Goal: Task Accomplishment & Management: Complete application form

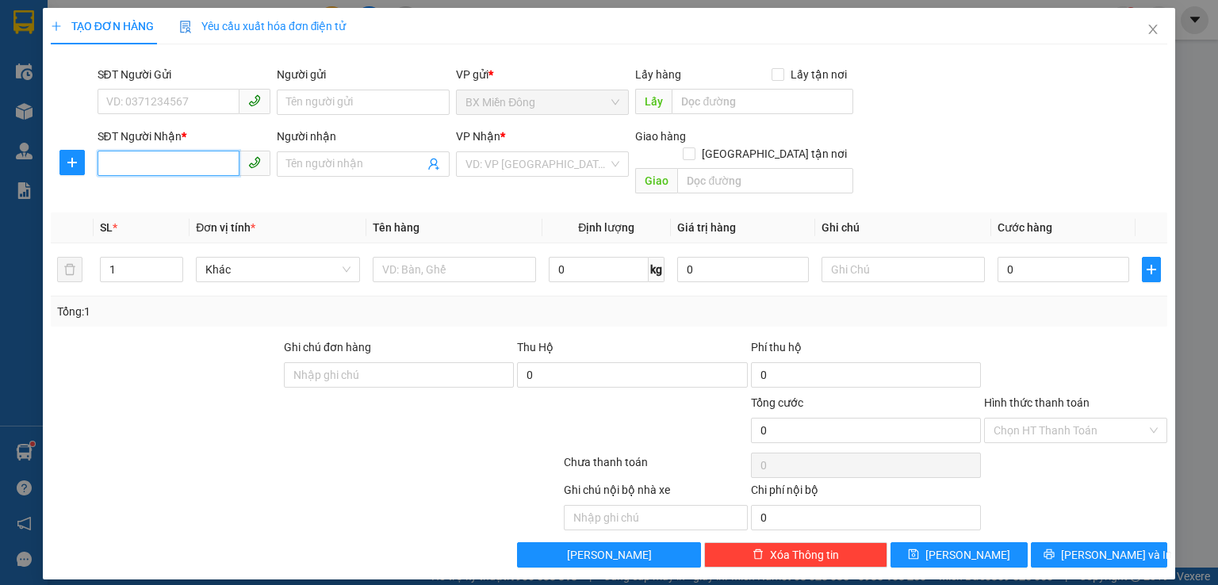
click at [141, 164] on input "SĐT Người Nhận *" at bounding box center [169, 163] width 142 height 25
click at [304, 159] on input "Người nhận" at bounding box center [355, 163] width 138 height 17
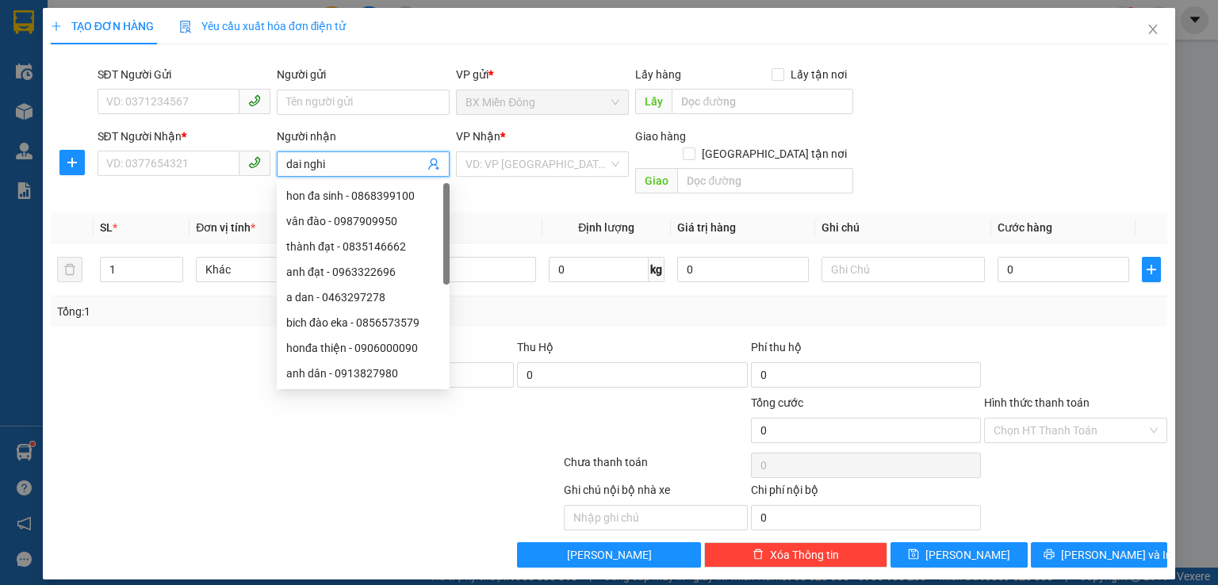
type input "dai nghia"
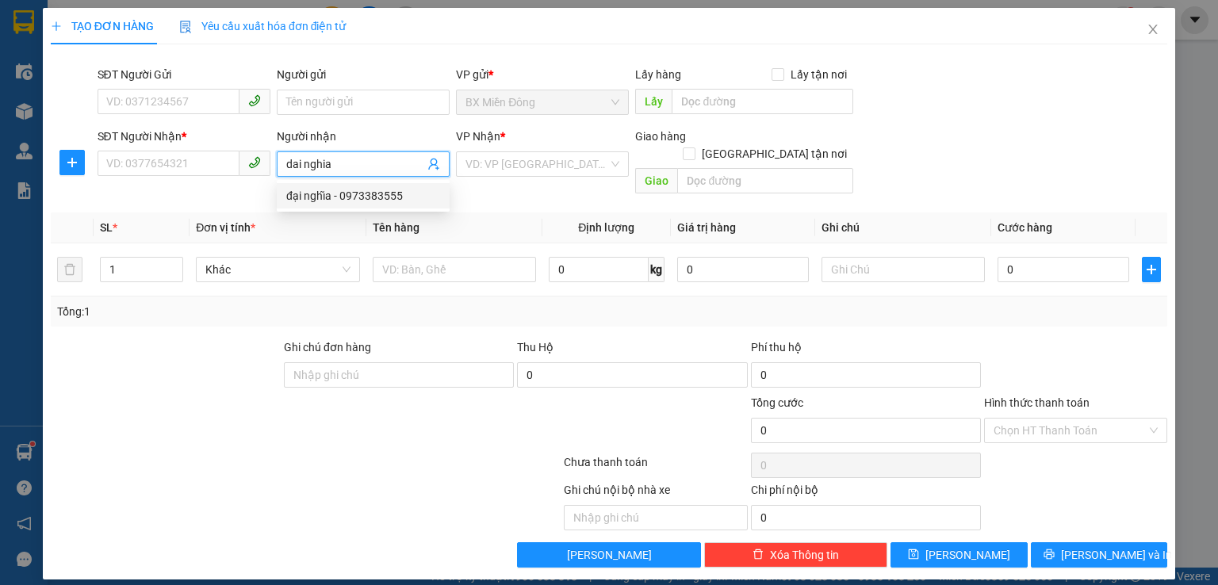
click at [379, 197] on div "đại nghĩa - 0973383555" at bounding box center [363, 195] width 154 height 17
type input "0973383555"
type input "đại nghĩa"
click at [547, 163] on input "search" at bounding box center [536, 164] width 143 height 24
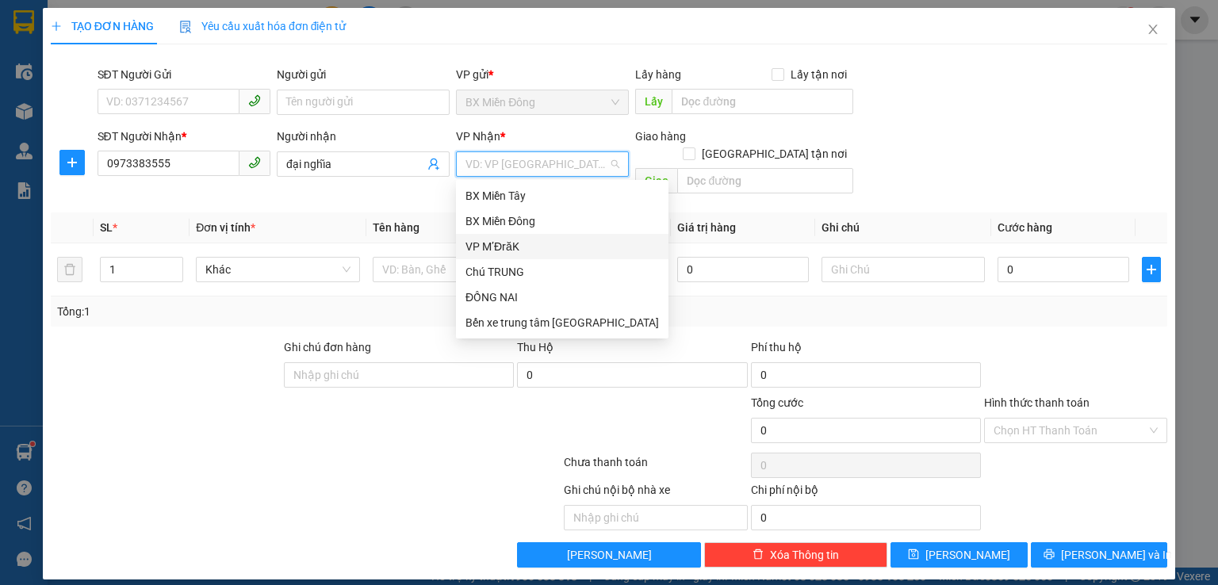
click at [504, 247] on div "VP M’ĐrăK" at bounding box center [561, 246] width 193 height 17
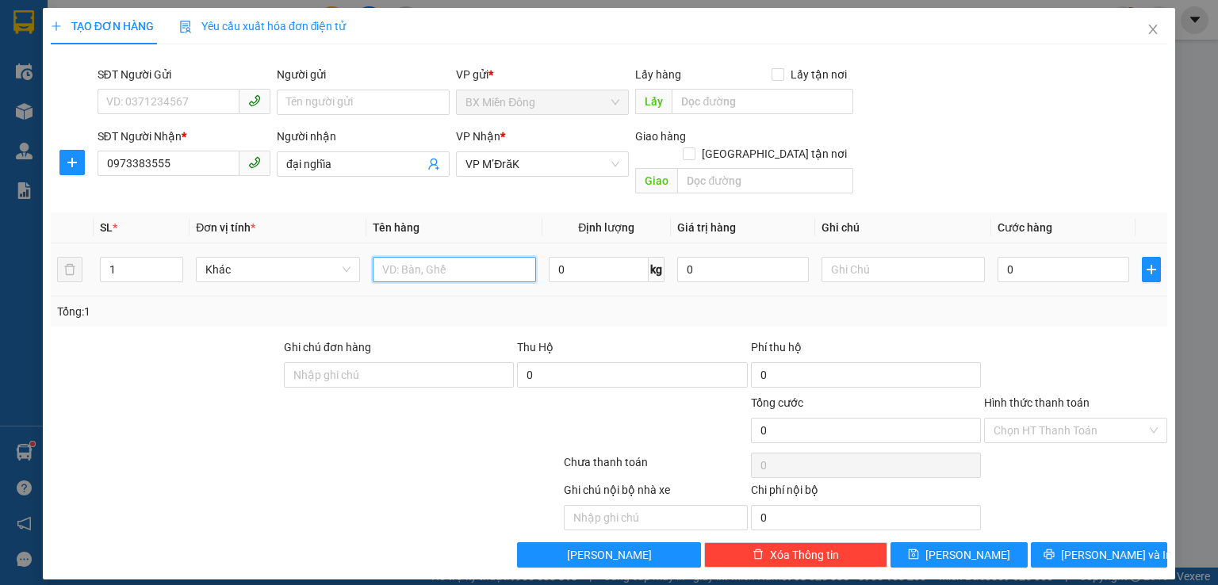
click at [409, 257] on input "text" at bounding box center [454, 269] width 163 height 25
click at [425, 257] on input "dt" at bounding box center [454, 269] width 163 height 25
type input "dt 5"
click at [1061, 257] on input "0" at bounding box center [1063, 269] width 132 height 25
type input "0-7"
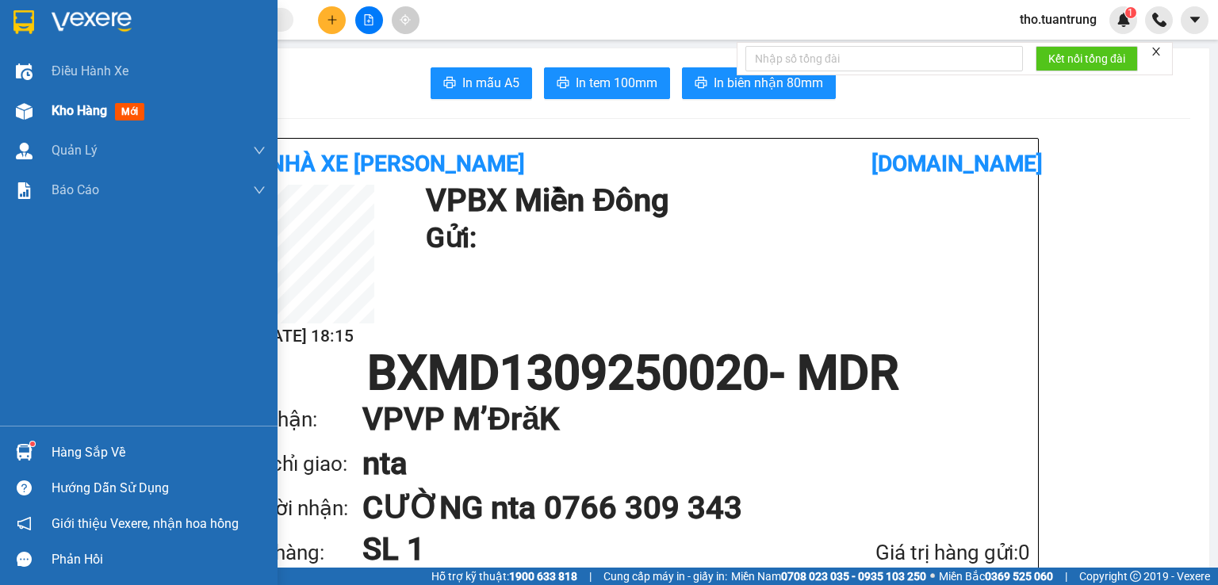
click at [78, 105] on span "Kho hàng" at bounding box center [79, 110] width 55 height 15
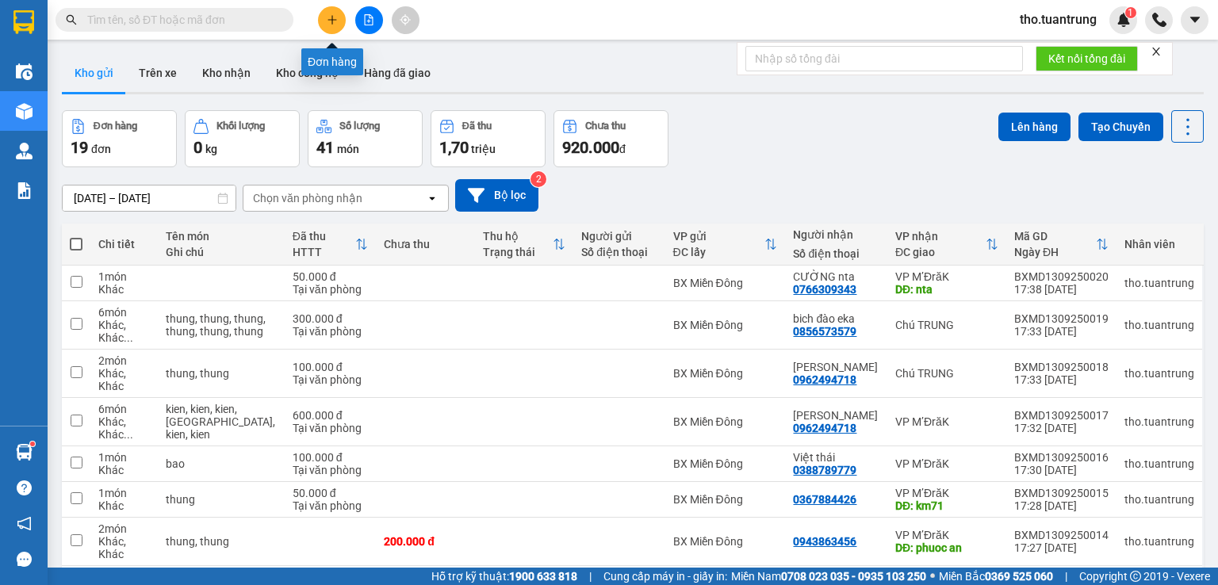
click at [327, 20] on icon "plus" at bounding box center [332, 19] width 11 height 11
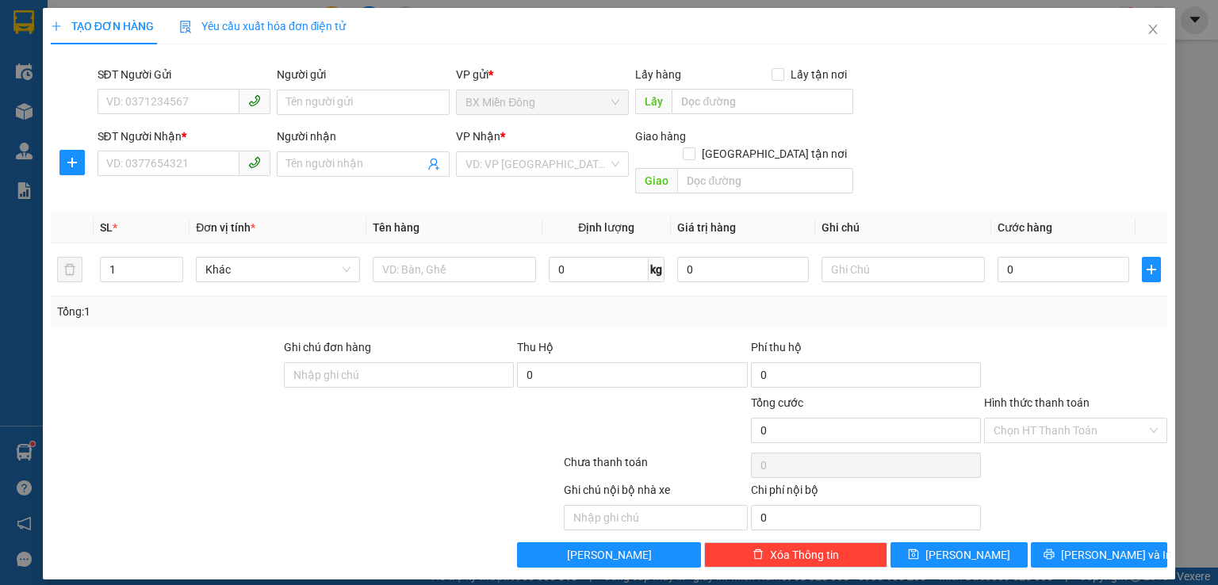
click at [336, 178] on div "Người nhận Tên người nhận" at bounding box center [363, 155] width 173 height 55
click at [368, 158] on input "Người nhận" at bounding box center [355, 163] width 138 height 17
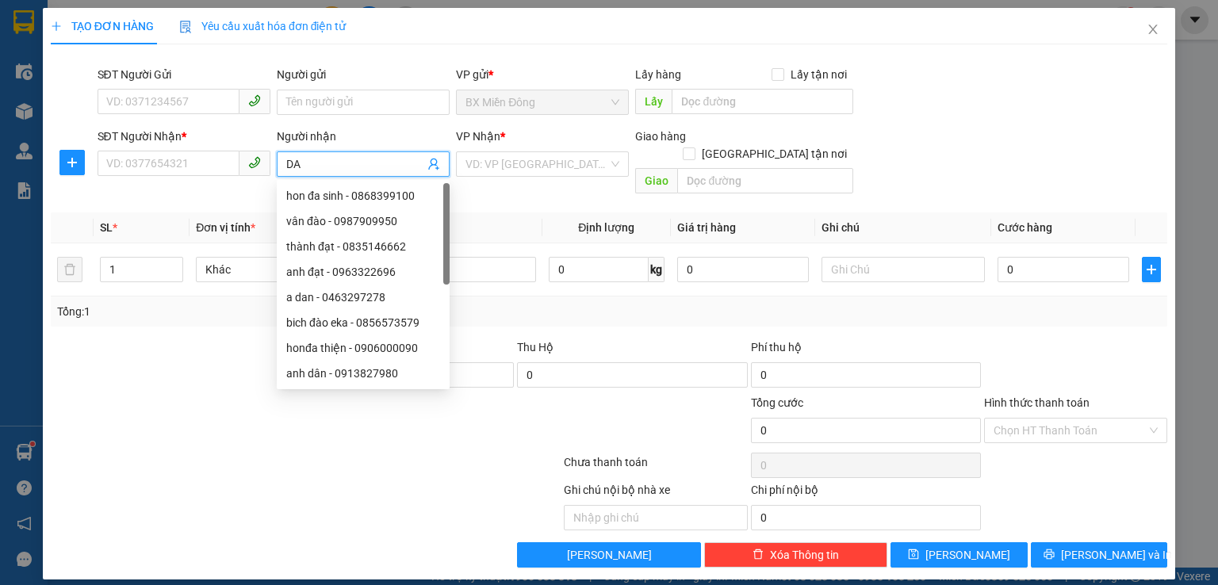
type input "DAI"
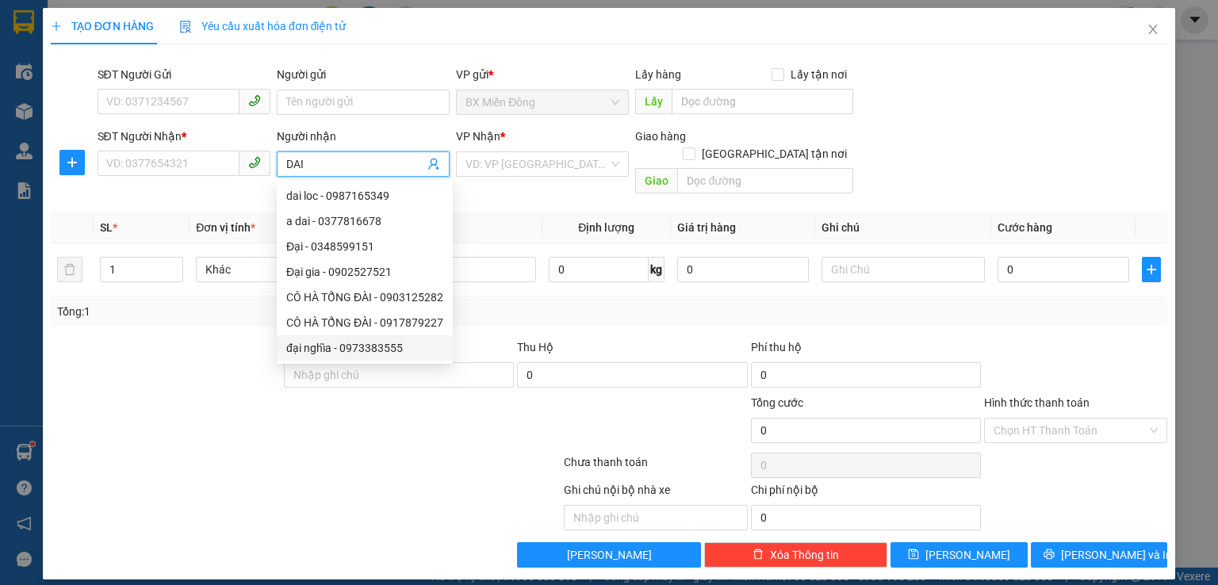
click at [319, 348] on div "đại nghĩa - 0973383555" at bounding box center [364, 347] width 157 height 17
type input "0973383555"
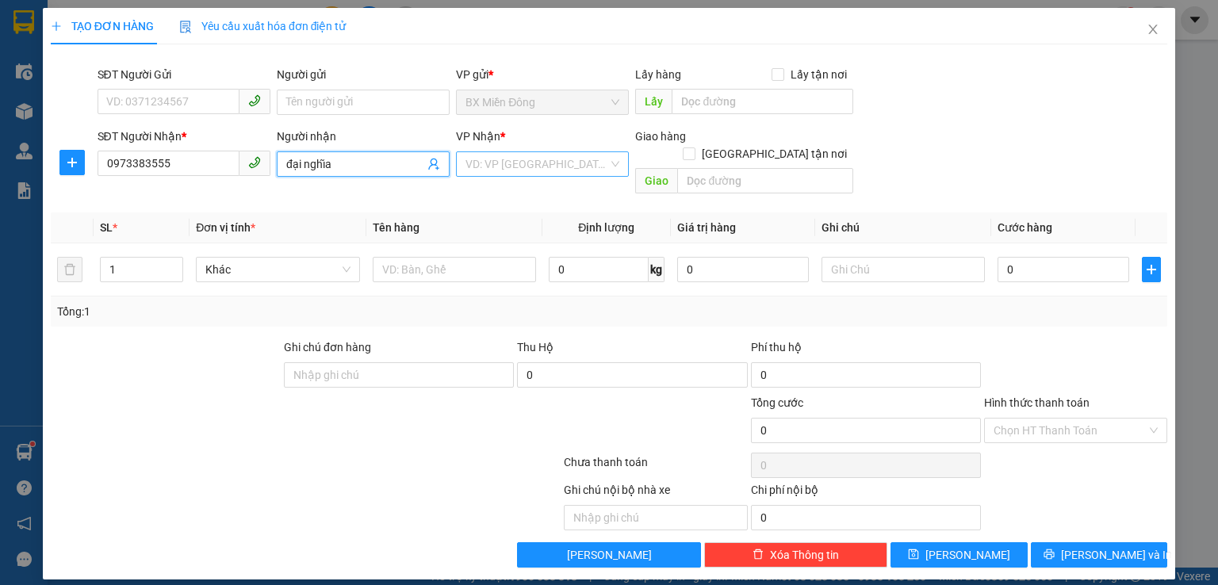
type input "đại nghĩa"
click at [536, 162] on input "search" at bounding box center [536, 164] width 143 height 24
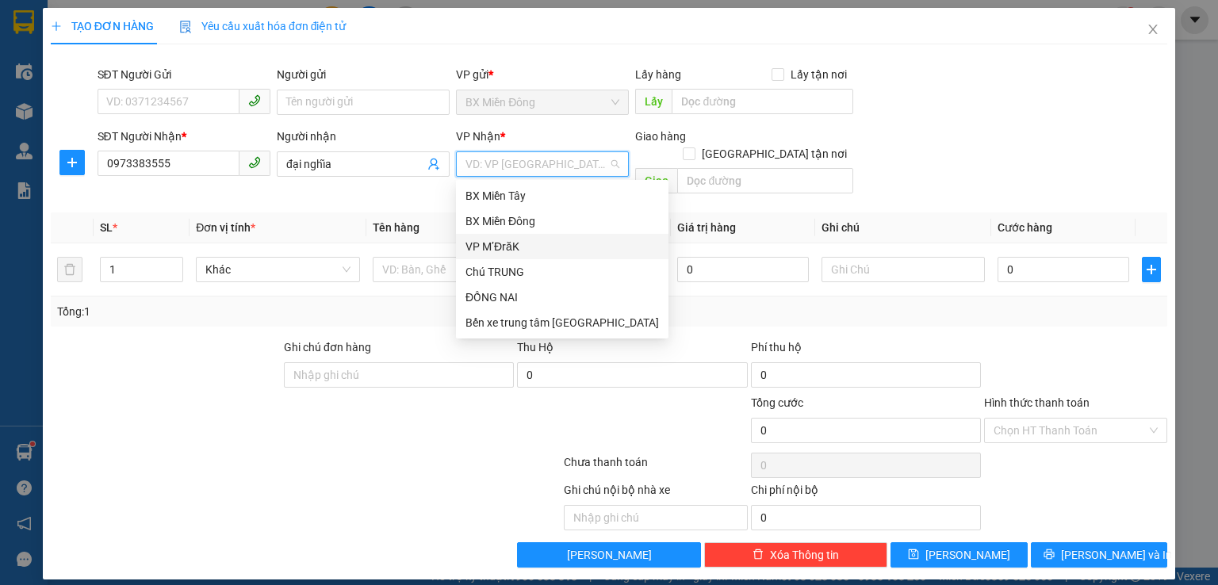
click at [510, 254] on div "VP M’ĐrăK" at bounding box center [561, 246] width 193 height 17
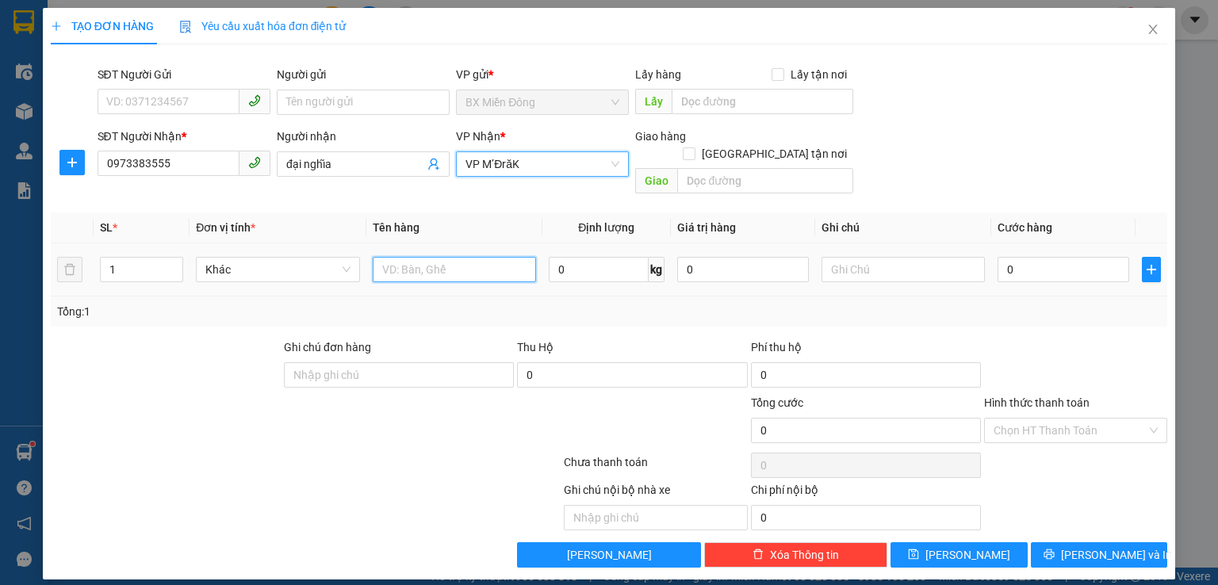
click at [404, 257] on input "text" at bounding box center [454, 269] width 163 height 25
type input "5 DT"
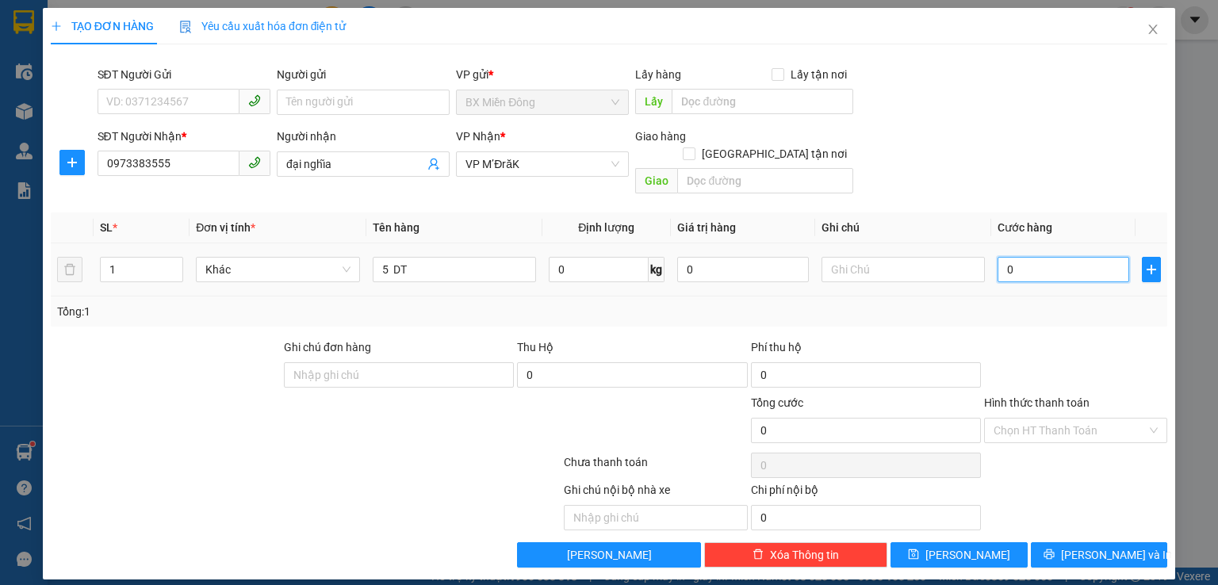
click at [1017, 257] on input "0" at bounding box center [1063, 269] width 132 height 25
type input "2"
type input "20"
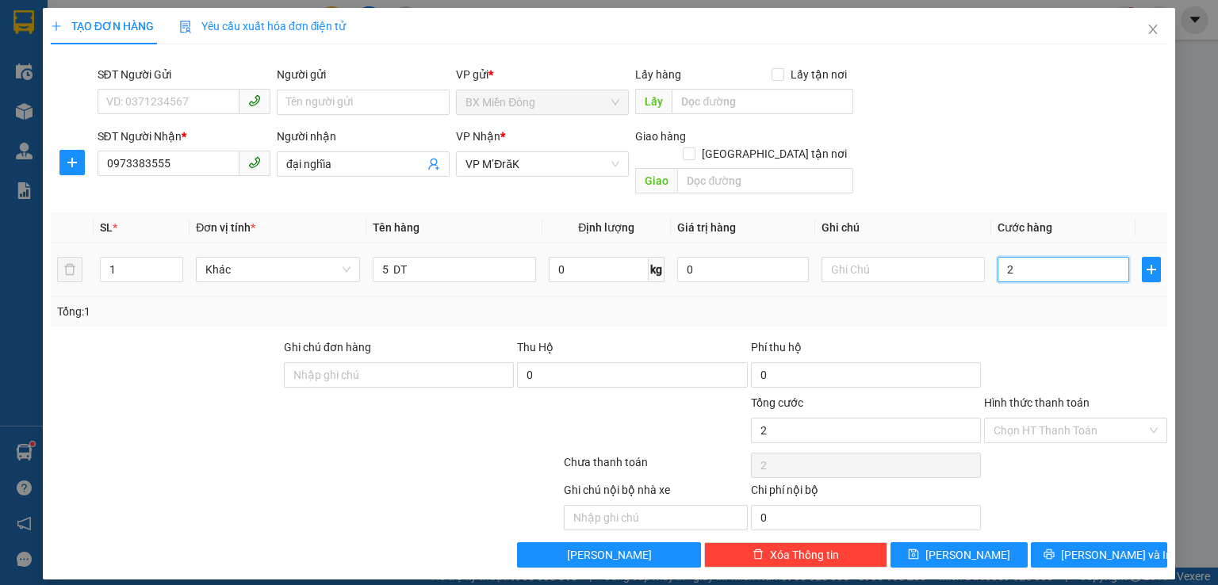
type input "20"
type input "200"
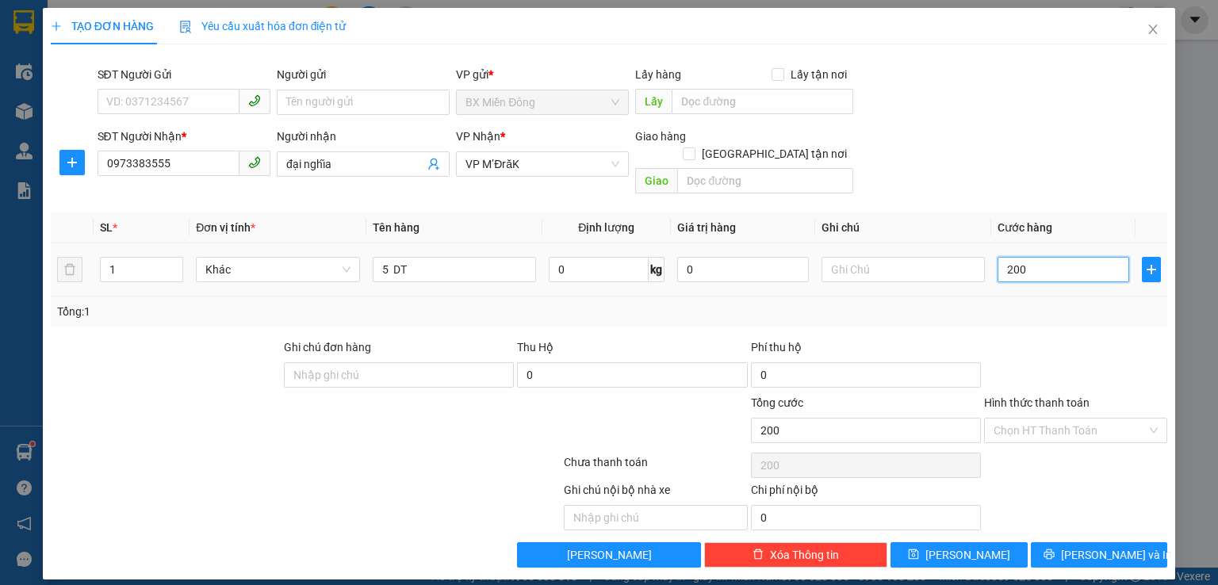
type input "2.000"
type input "20.000"
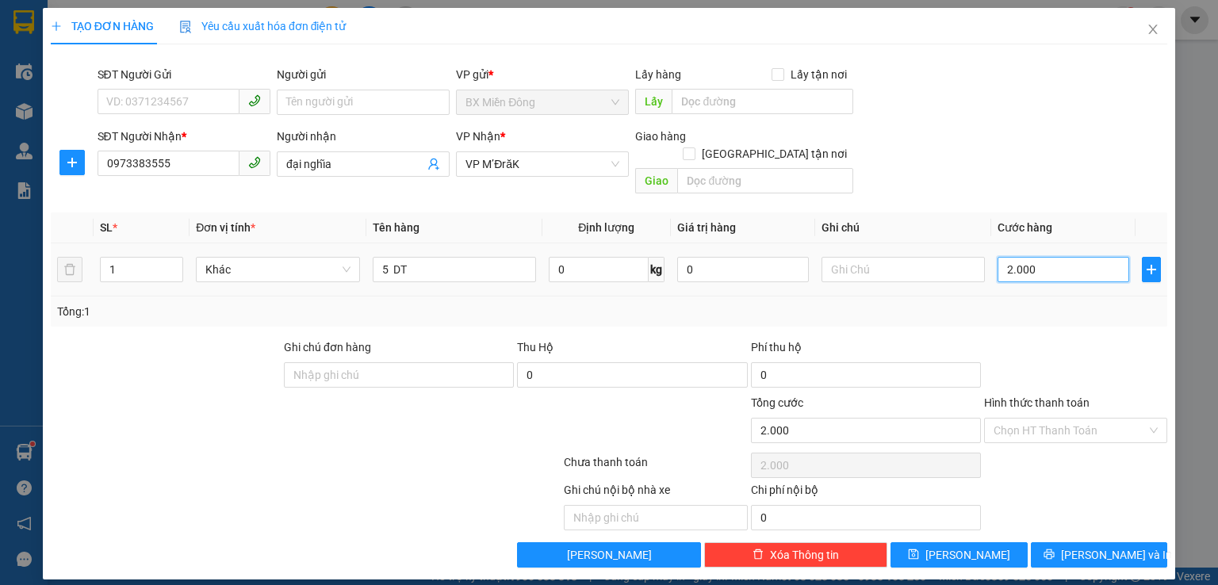
type input "20.000"
type input "200.000"
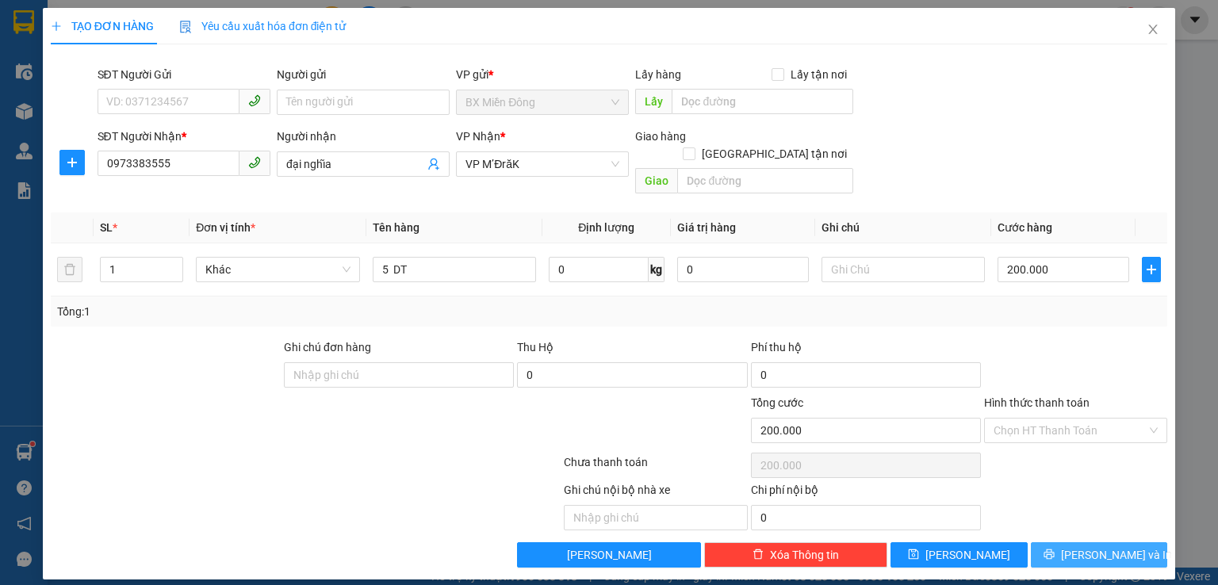
click at [1097, 545] on button "[PERSON_NAME] và In" at bounding box center [1099, 554] width 137 height 25
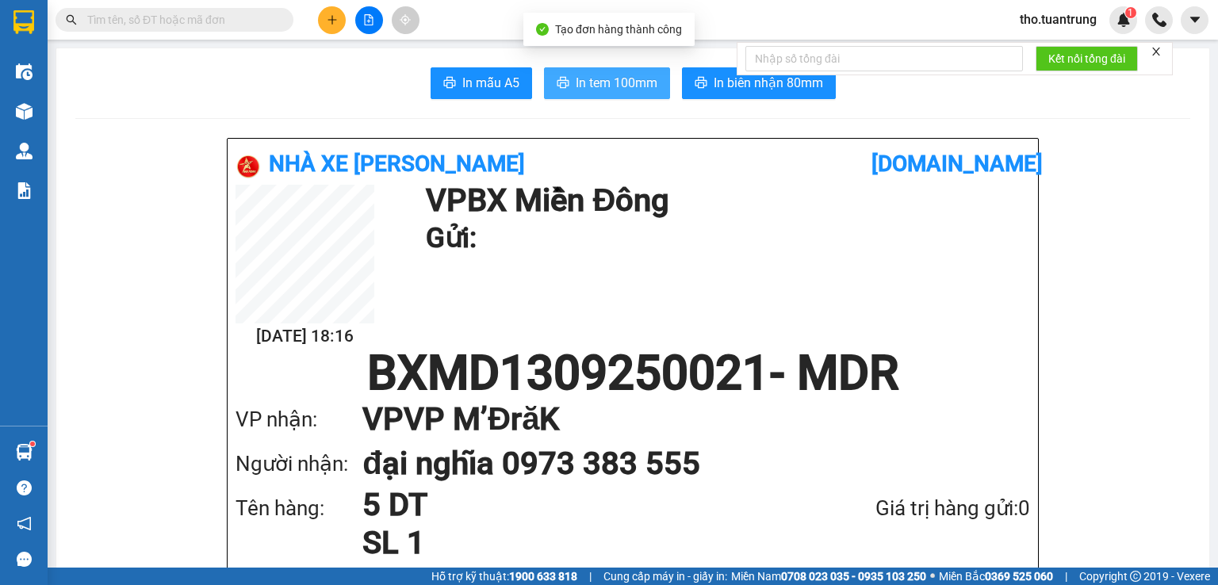
click at [622, 85] on span "In tem 100mm" at bounding box center [617, 83] width 82 height 20
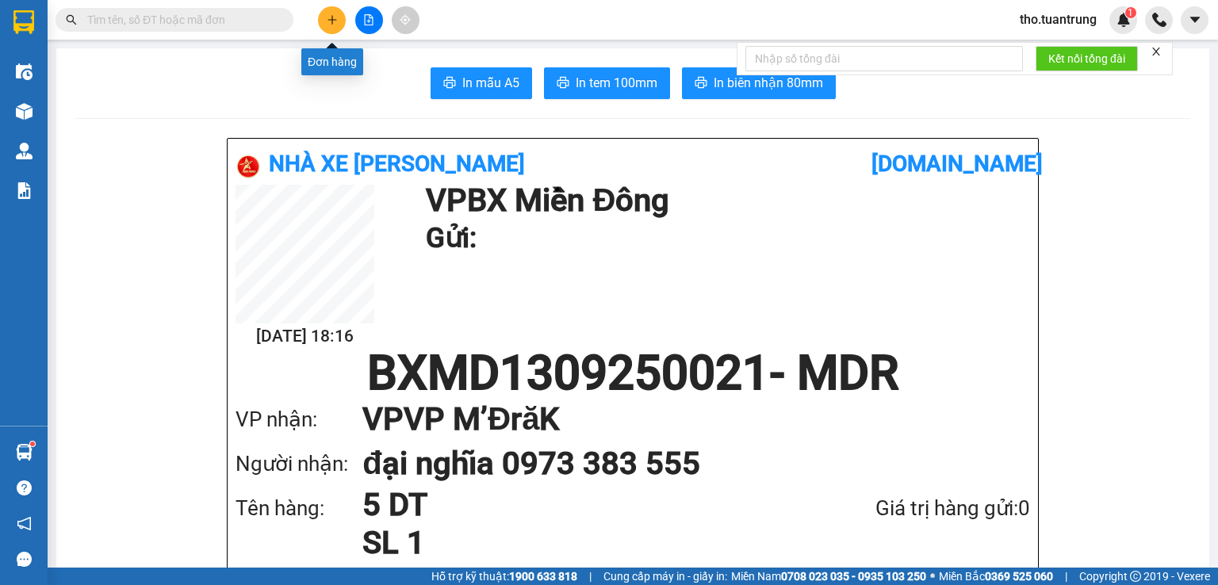
click at [327, 25] on icon "plus" at bounding box center [332, 19] width 11 height 11
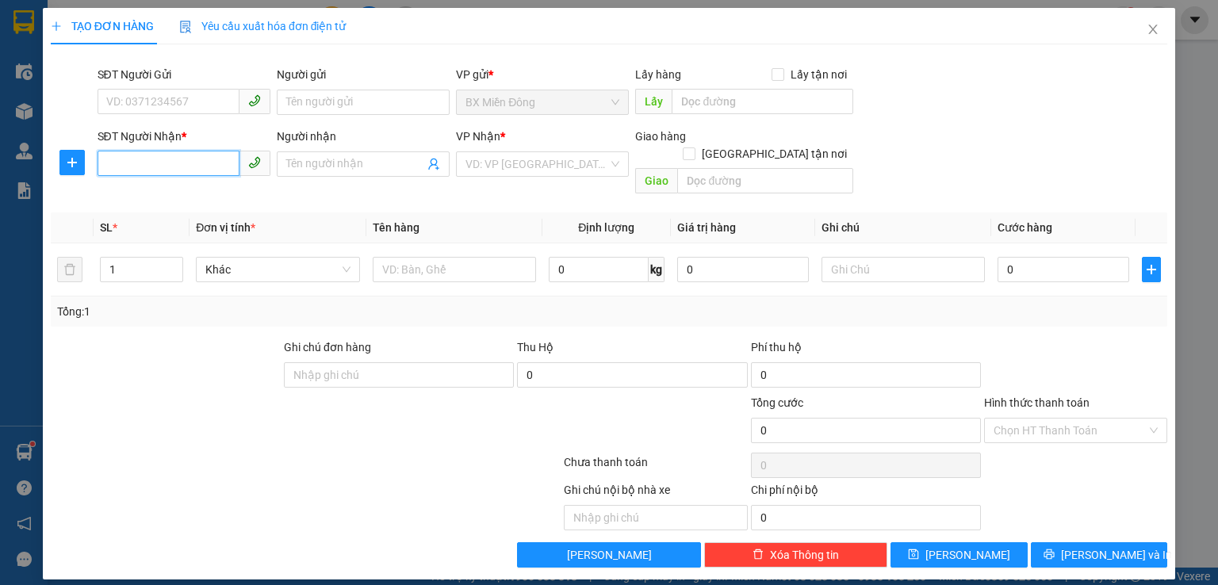
click at [190, 162] on input "SĐT Người Nhận *" at bounding box center [169, 163] width 142 height 25
type input "7"
type input "0"
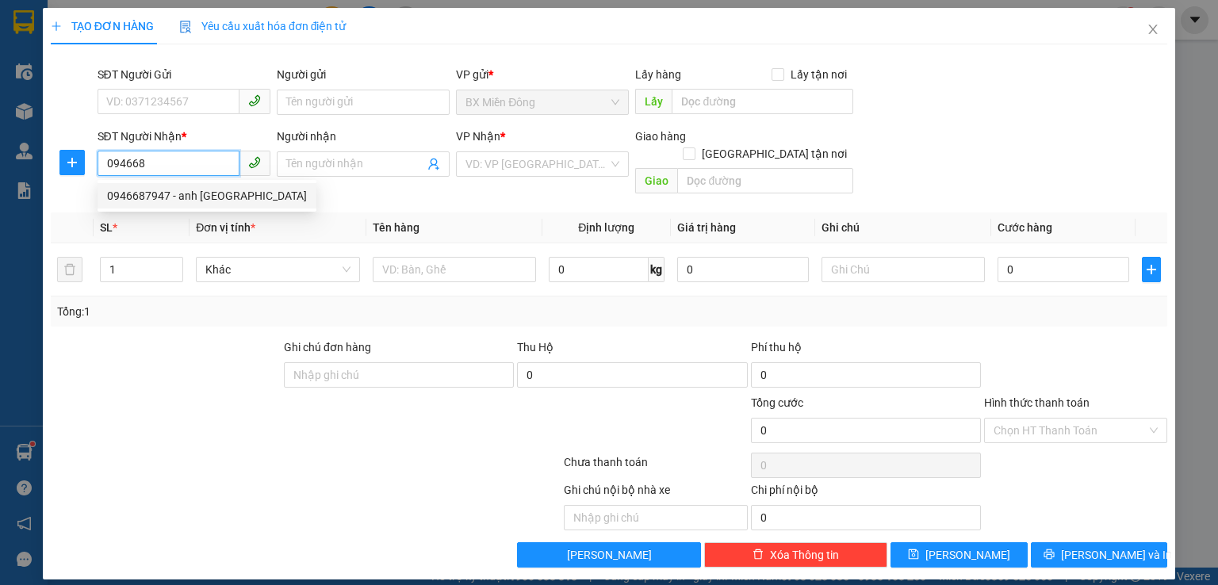
click at [186, 204] on div "0946687947 - anh [GEOGRAPHIC_DATA]" at bounding box center [207, 195] width 200 height 17
type input "0946687947"
type input "anh ý"
type input "100.000"
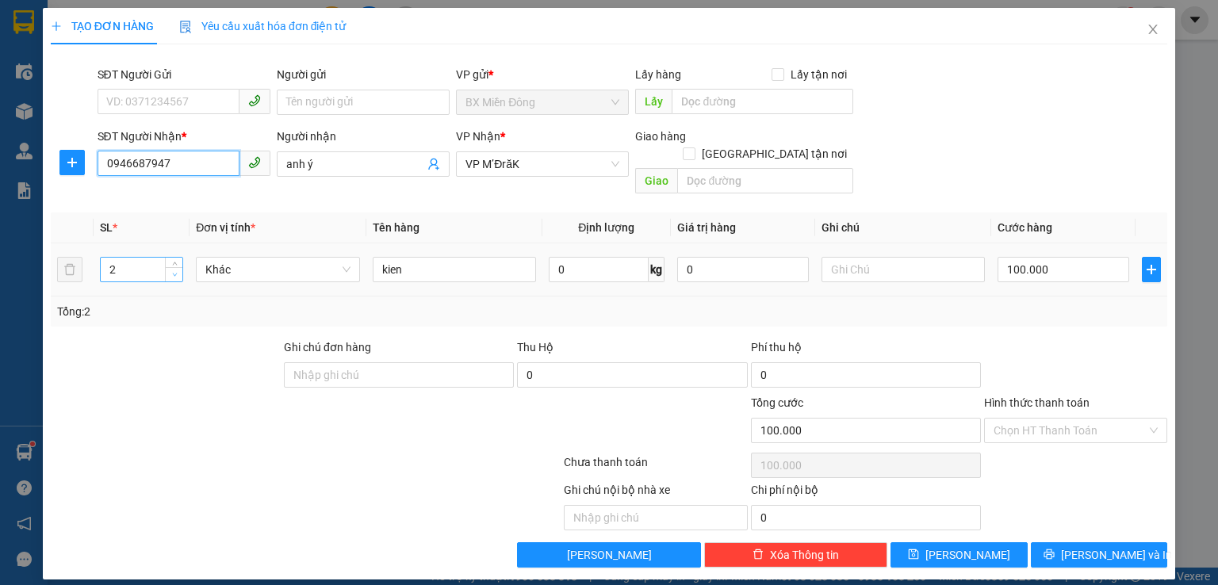
type input "0946687947"
type input "1"
click at [168, 267] on span "Decrease Value" at bounding box center [173, 274] width 17 height 14
click at [1081, 259] on input "100.000" at bounding box center [1063, 269] width 132 height 25
type input "5"
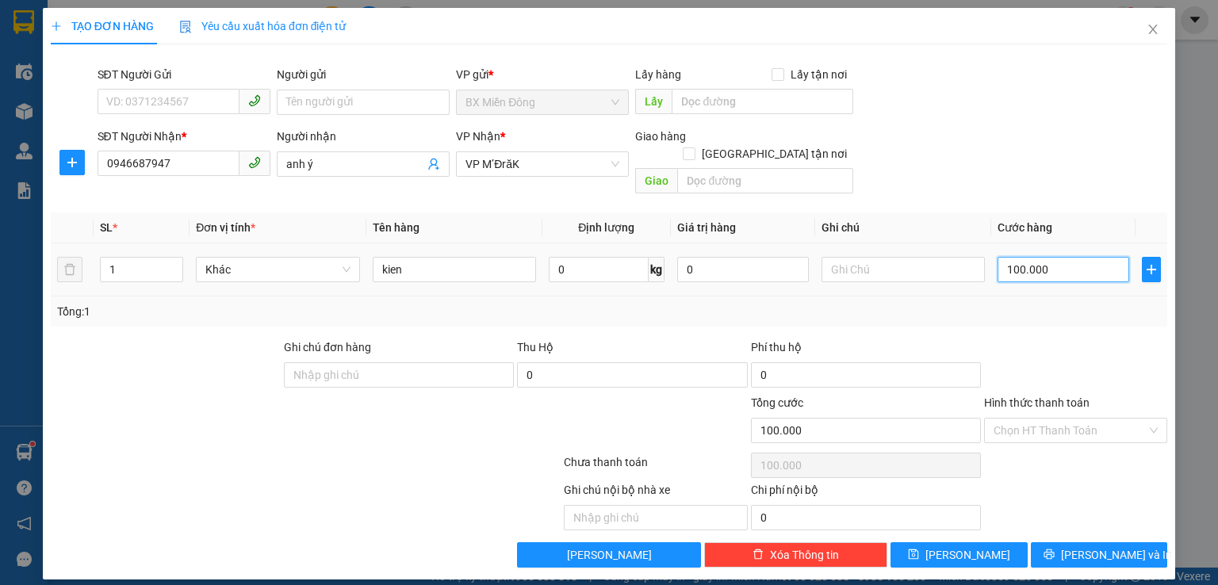
type input "5"
type input "50"
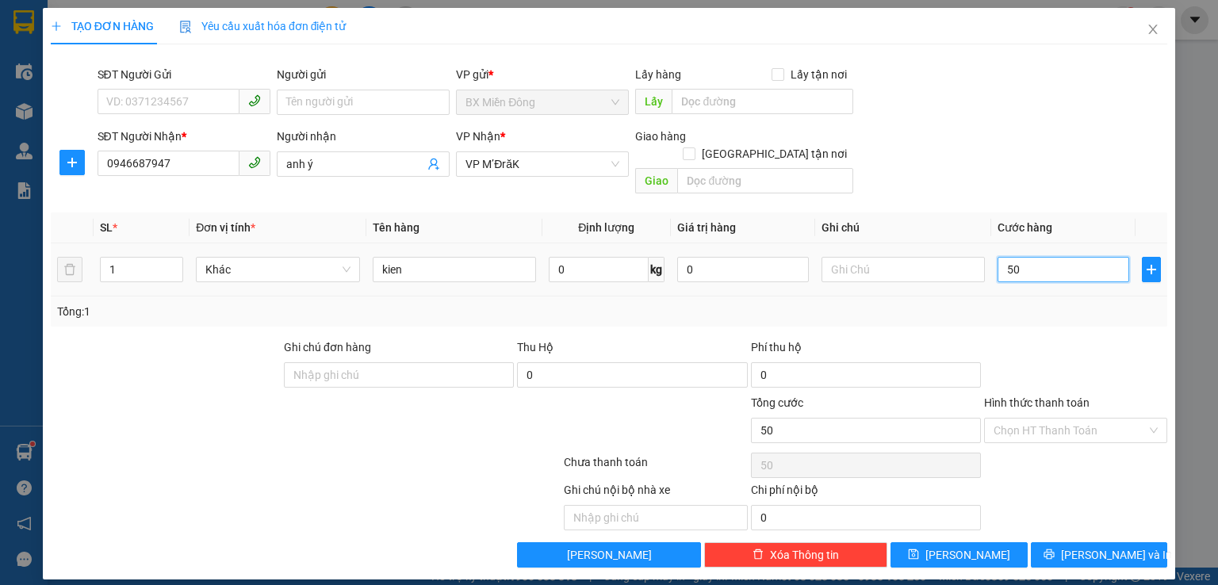
type input "500"
type input "5.000"
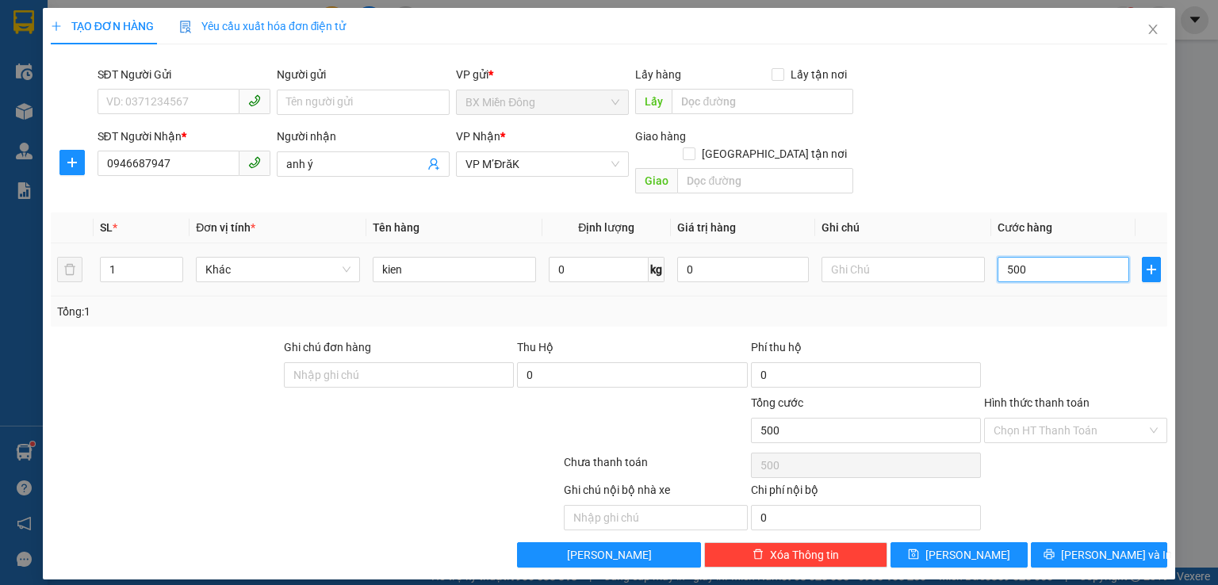
type input "5.000"
type input "50.000"
click at [1119, 546] on span "[PERSON_NAME] và In" at bounding box center [1116, 554] width 111 height 17
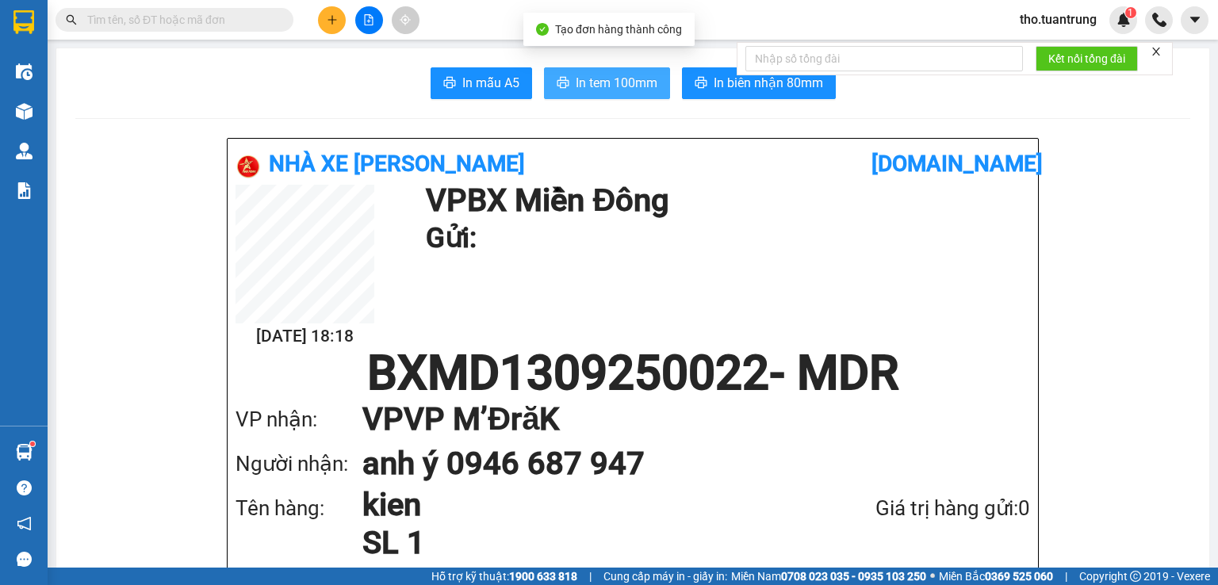
click at [577, 82] on span "In tem 100mm" at bounding box center [617, 83] width 82 height 20
